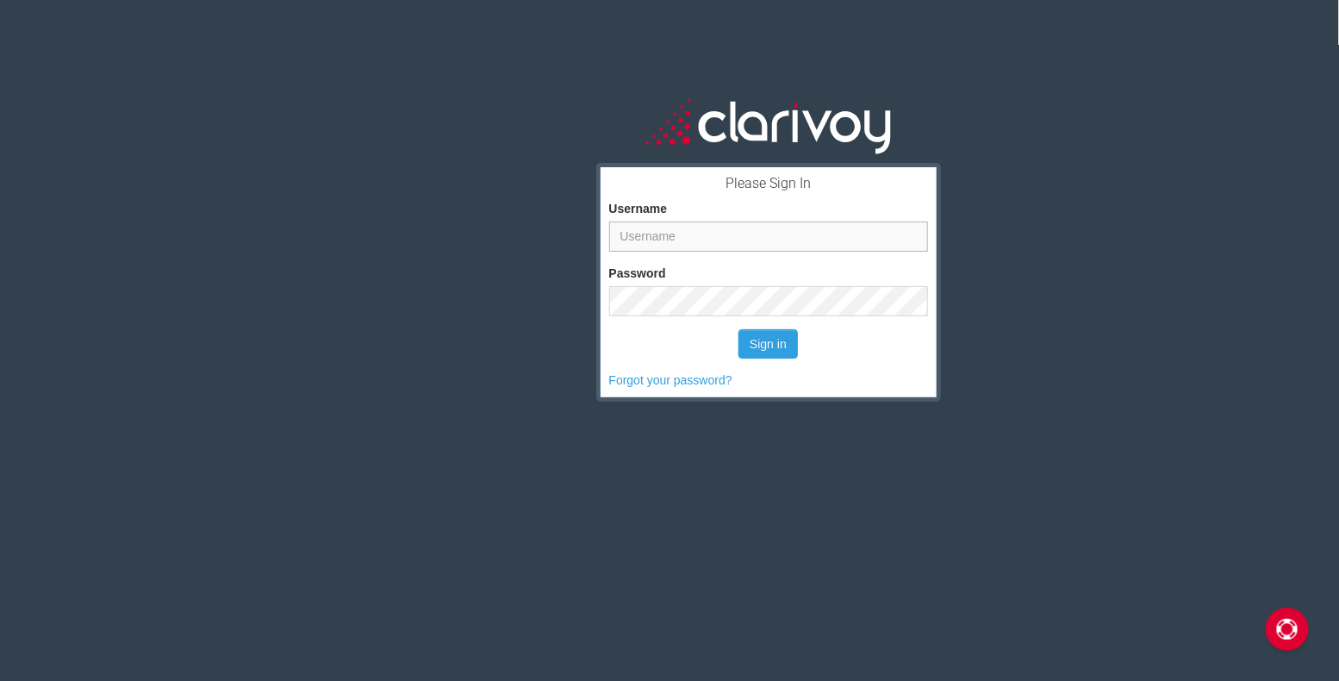
click at [731, 228] on input "Username" at bounding box center [768, 236] width 319 height 30
type input "nur"
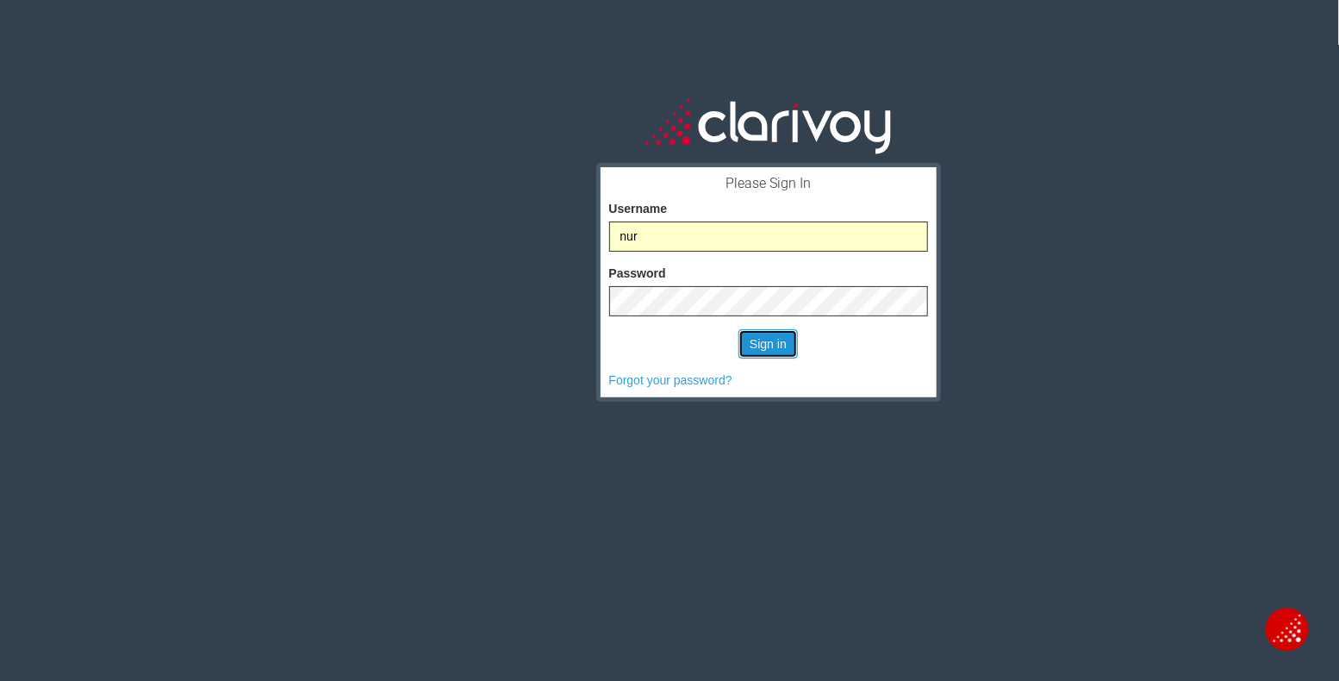
click at [767, 337] on button "Sign in" at bounding box center [767, 343] width 59 height 29
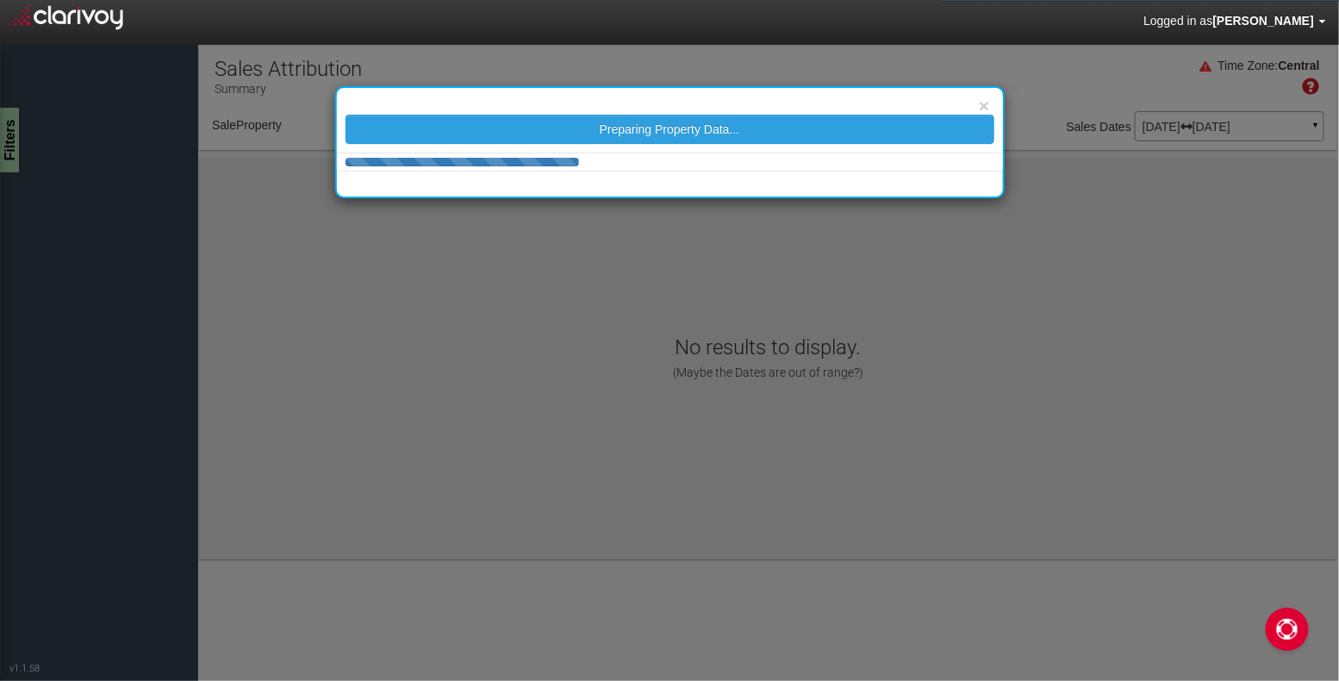
select select "object:1997"
